Goal: Task Accomplishment & Management: Manage account settings

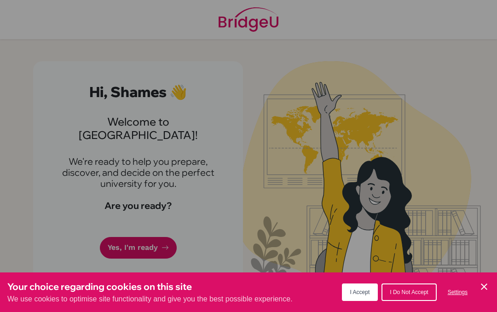
click at [362, 292] on span "I Accept" at bounding box center [360, 292] width 20 height 6
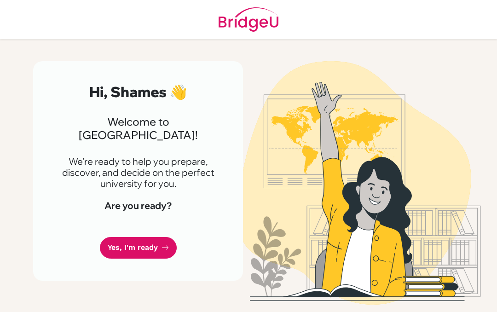
click at [158, 237] on link "Yes, I'm ready" at bounding box center [138, 248] width 77 height 22
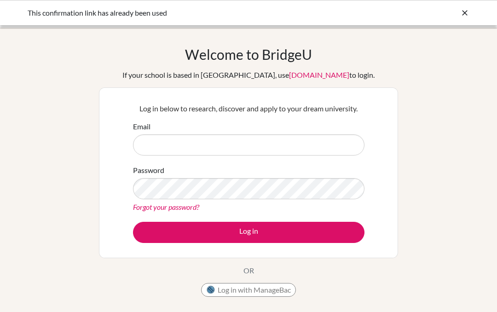
click at [323, 140] on input "Email" at bounding box center [249, 144] width 232 height 21
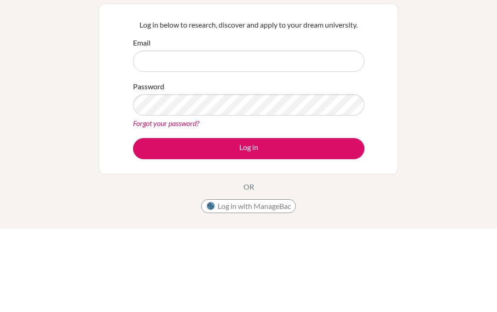
click at [423, 53] on div "Welcome to [GEOGRAPHIC_DATA] If your school is based in [GEOGRAPHIC_DATA], use …" at bounding box center [248, 196] width 497 height 301
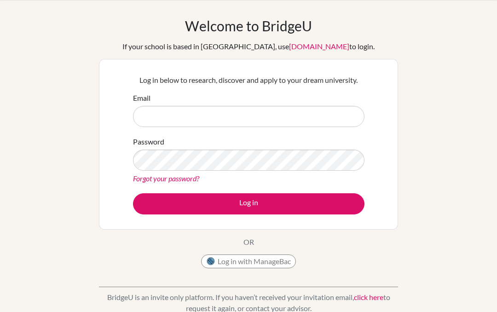
scroll to position [24, 0]
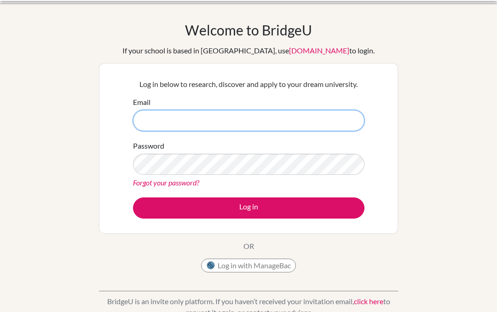
click at [345, 115] on input "Email" at bounding box center [249, 120] width 232 height 21
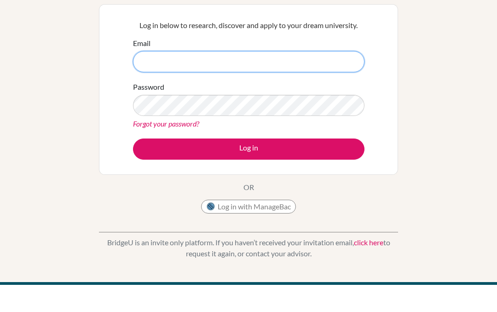
scroll to position [84, 0]
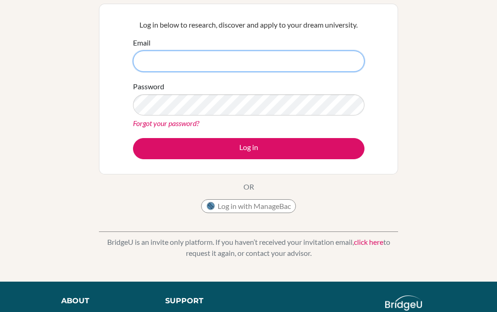
type input "[EMAIL_ADDRESS][DOMAIN_NAME]"
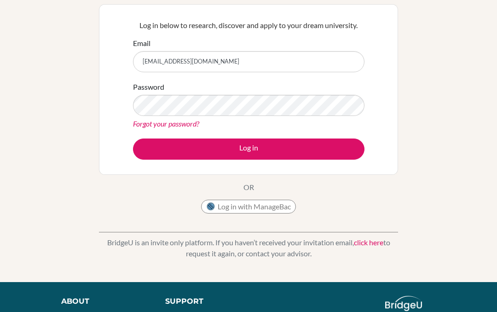
click at [468, 47] on div "Welcome to [GEOGRAPHIC_DATA] If your school is based in [GEOGRAPHIC_DATA], use …" at bounding box center [248, 113] width 497 height 301
click at [317, 148] on button "Log in" at bounding box center [249, 149] width 232 height 21
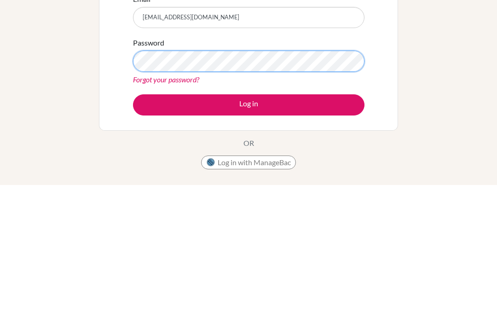
click at [249, 222] on button "Log in" at bounding box center [249, 232] width 232 height 21
